Goal: Transaction & Acquisition: Book appointment/travel/reservation

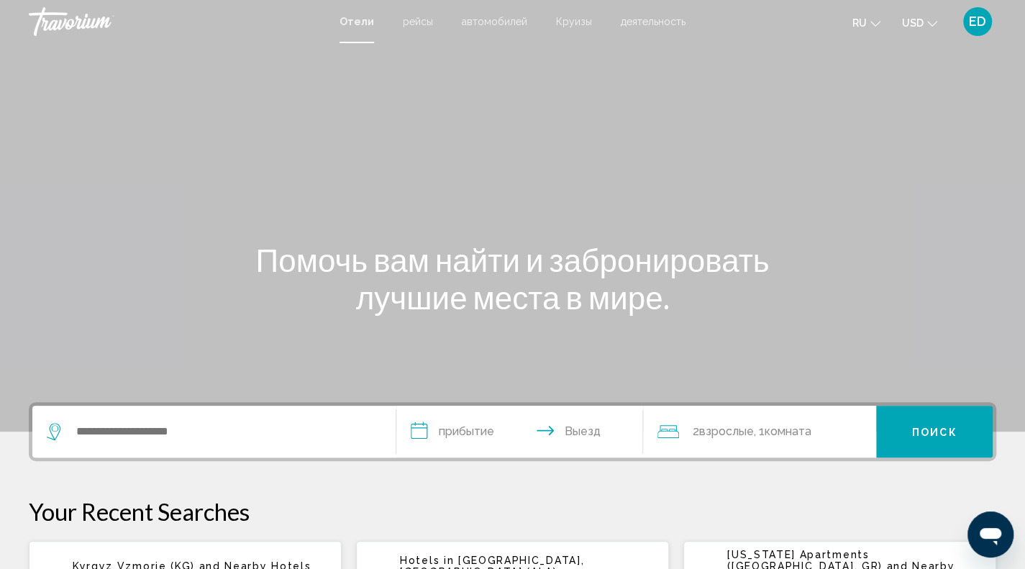
click at [207, 158] on div "Main content" at bounding box center [512, 216] width 1025 height 432
click at [186, 419] on div "Search widget" at bounding box center [214, 432] width 335 height 52
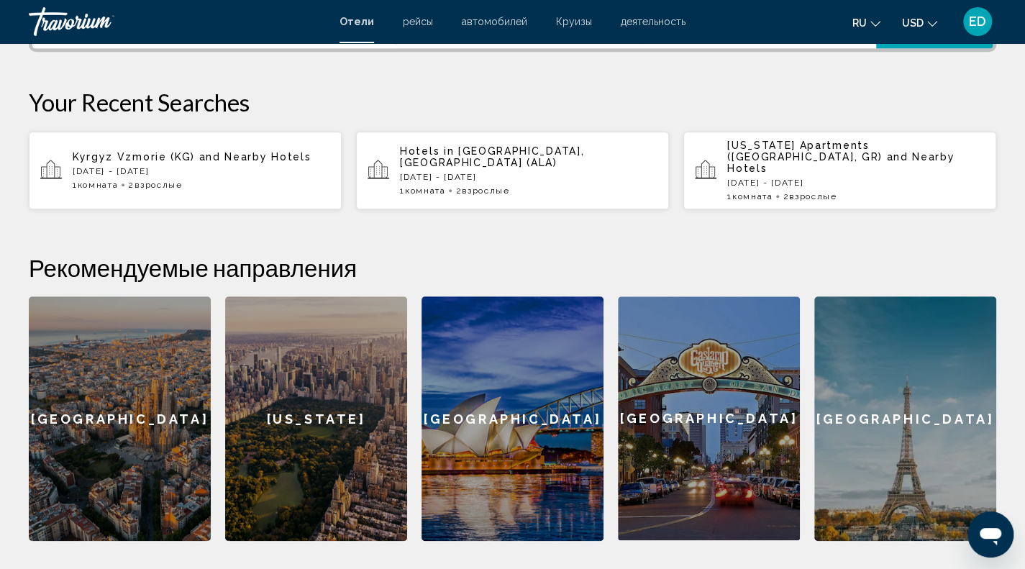
scroll to position [337, 0]
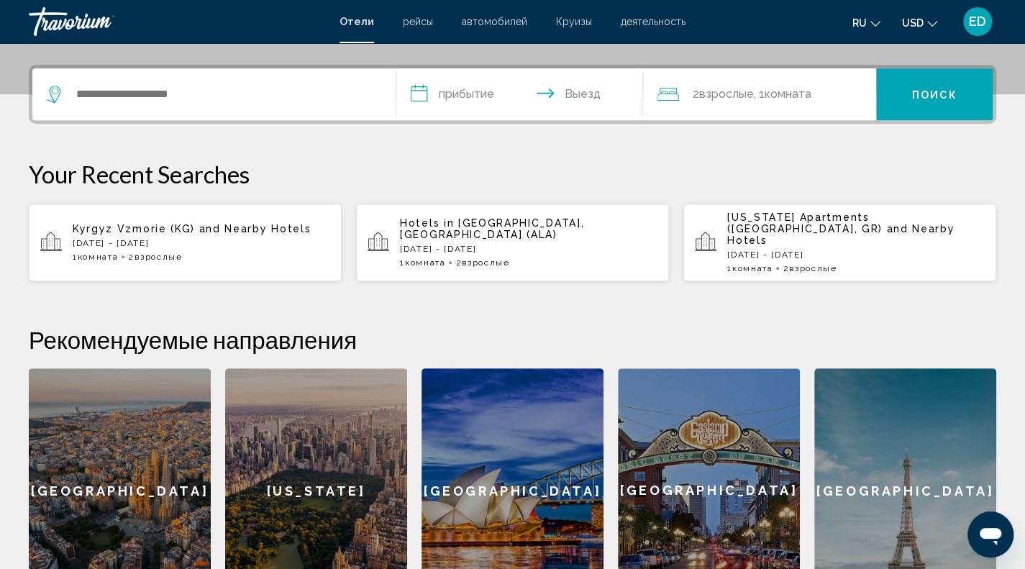
click at [582, 244] on p "[DATE] - [DATE]" at bounding box center [529, 249] width 258 height 10
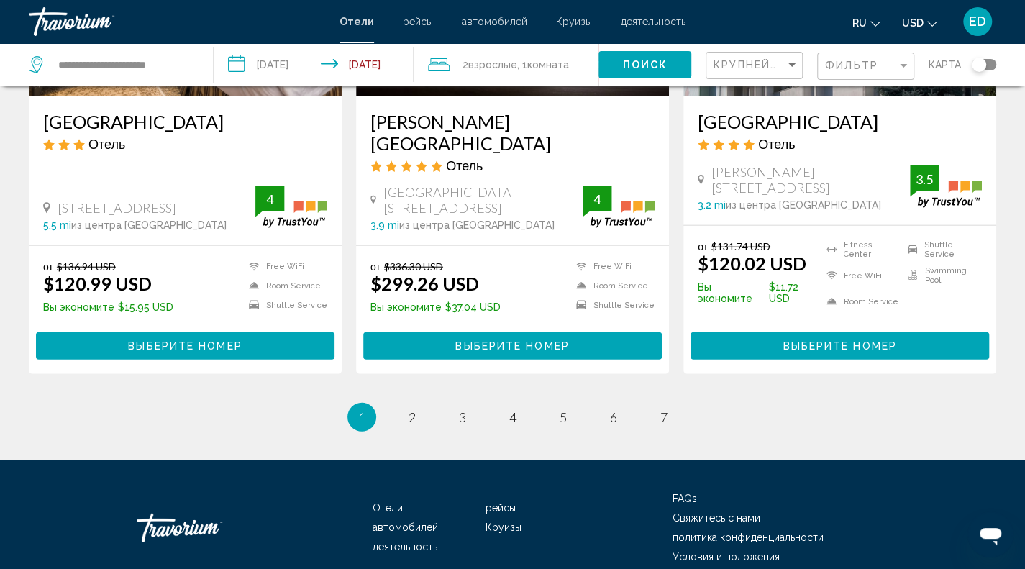
scroll to position [1936, 0]
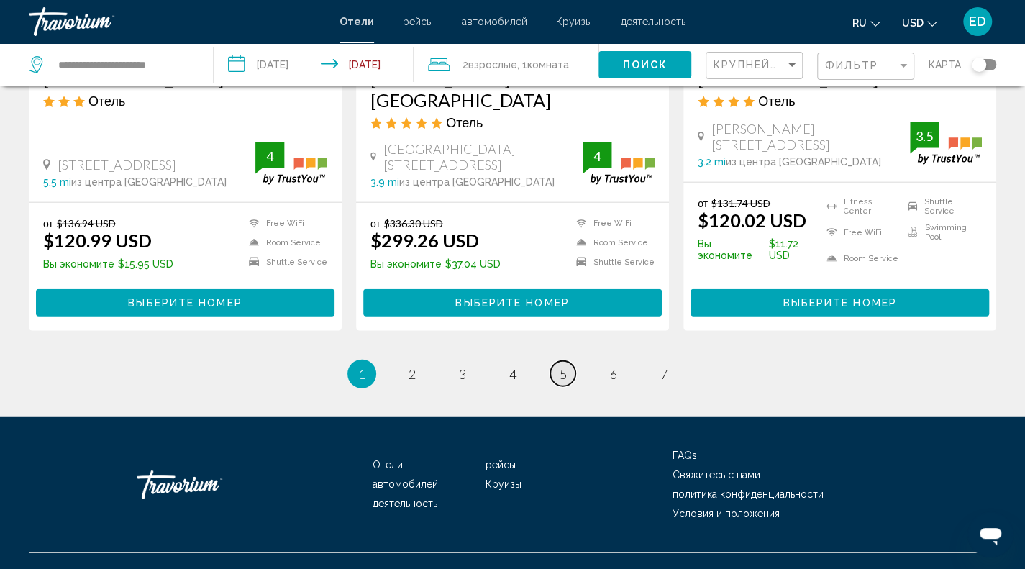
click at [552, 361] on link "page 5" at bounding box center [562, 373] width 25 height 25
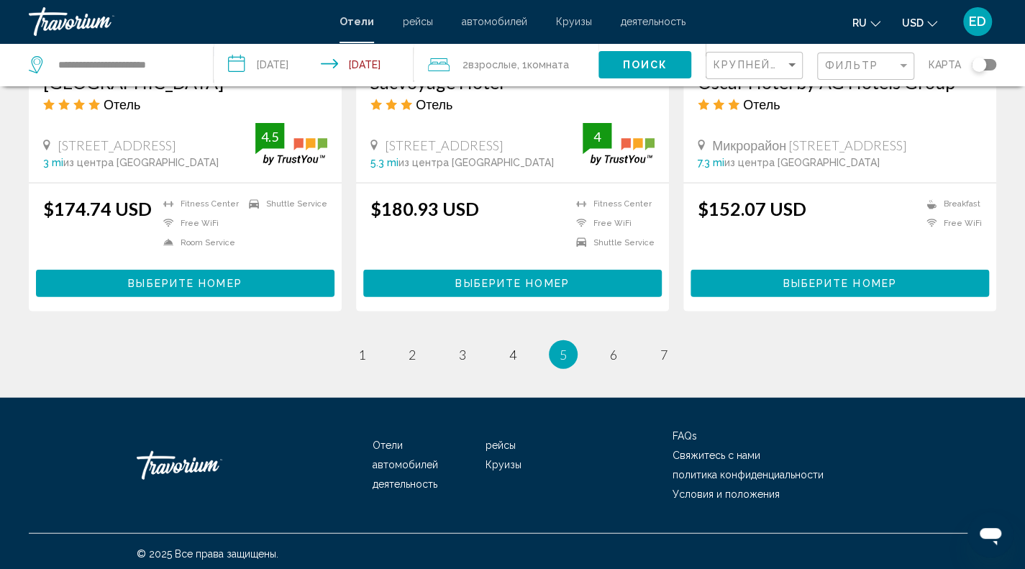
scroll to position [1853, 0]
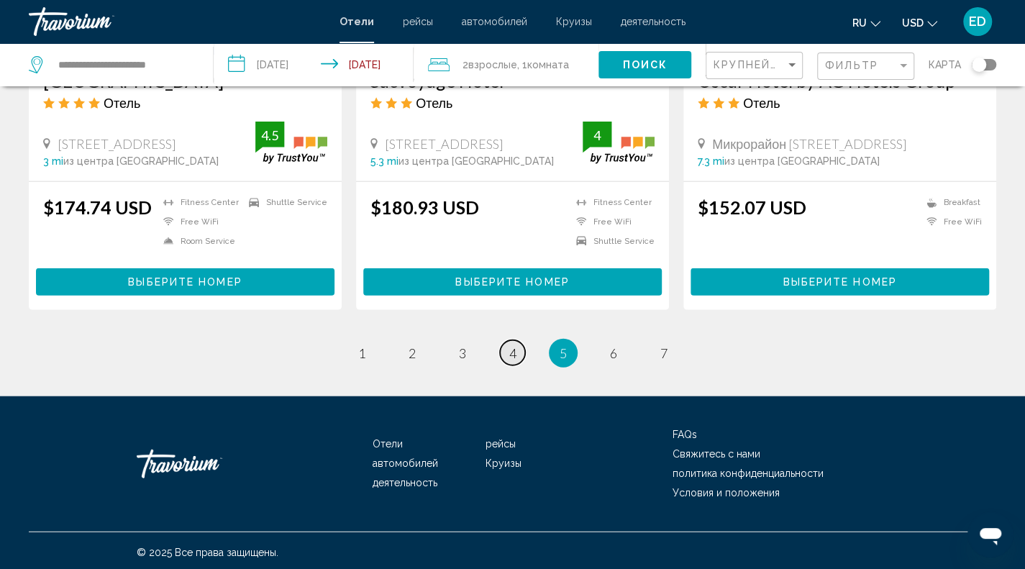
click at [514, 345] on span "4" at bounding box center [512, 353] width 7 height 16
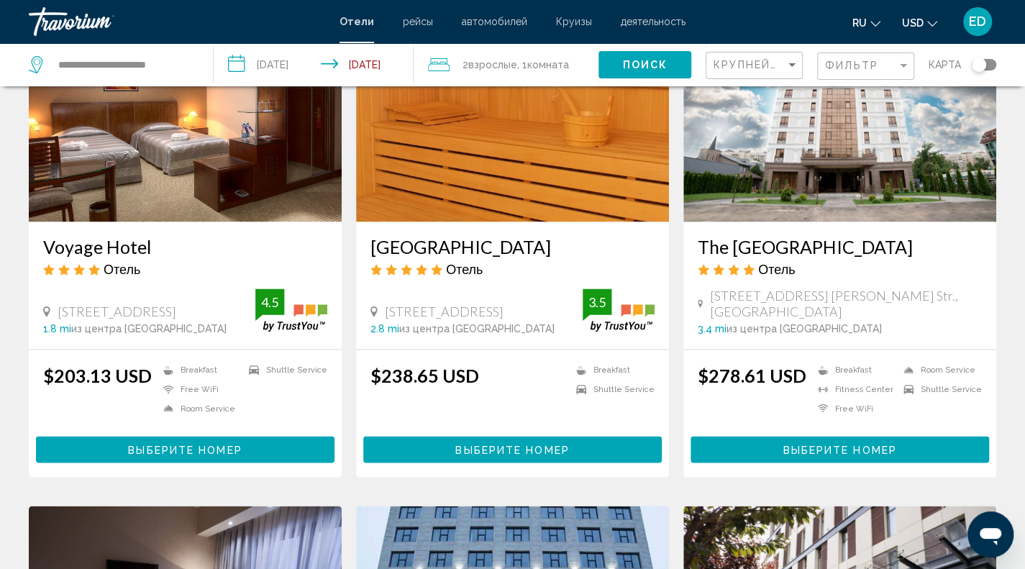
scroll to position [1151, 0]
